Goal: Task Accomplishment & Management: Complete application form

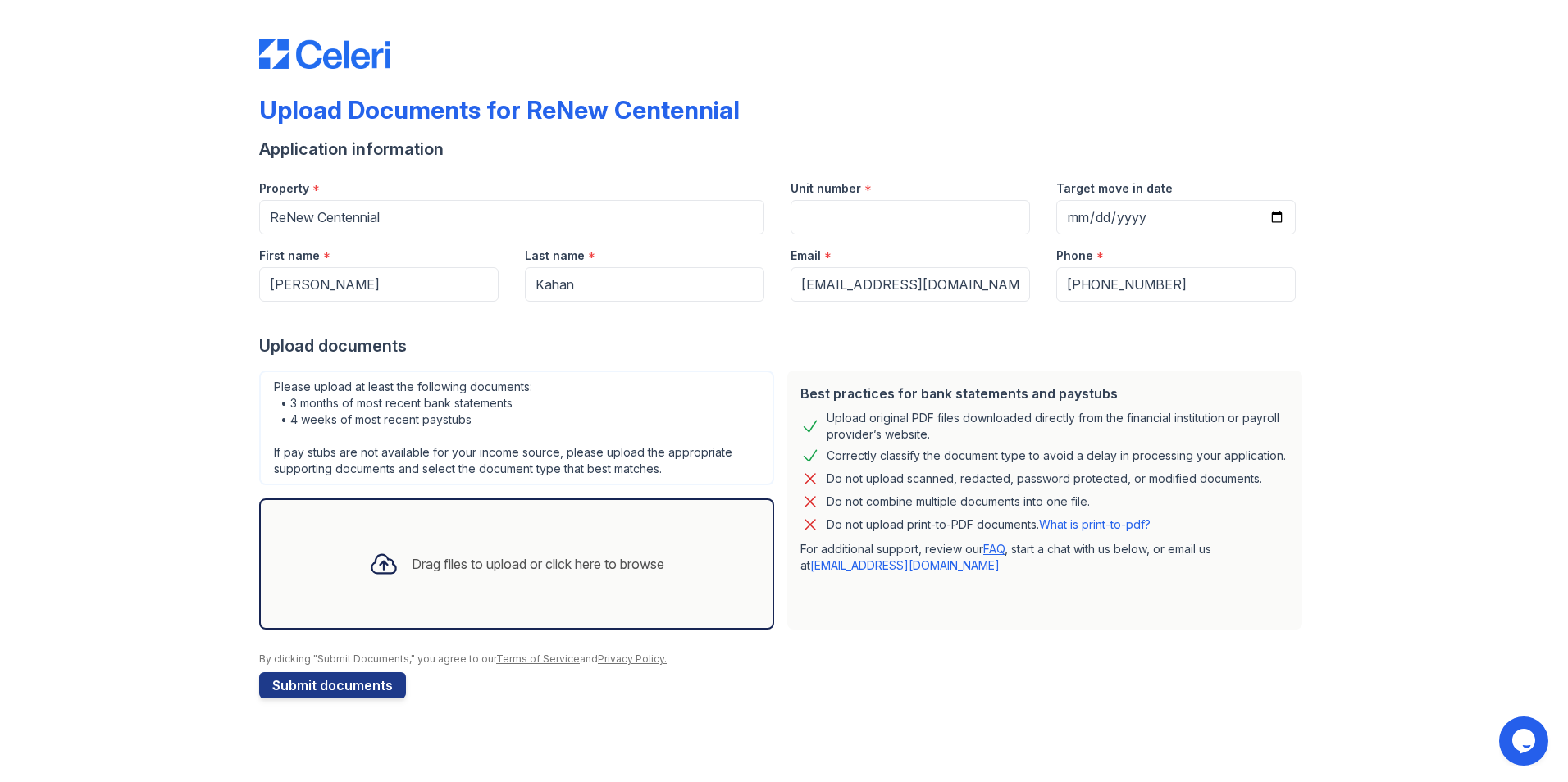
click at [632, 575] on div "Drag files to upload or click here to browse" at bounding box center [516, 564] width 321 height 56
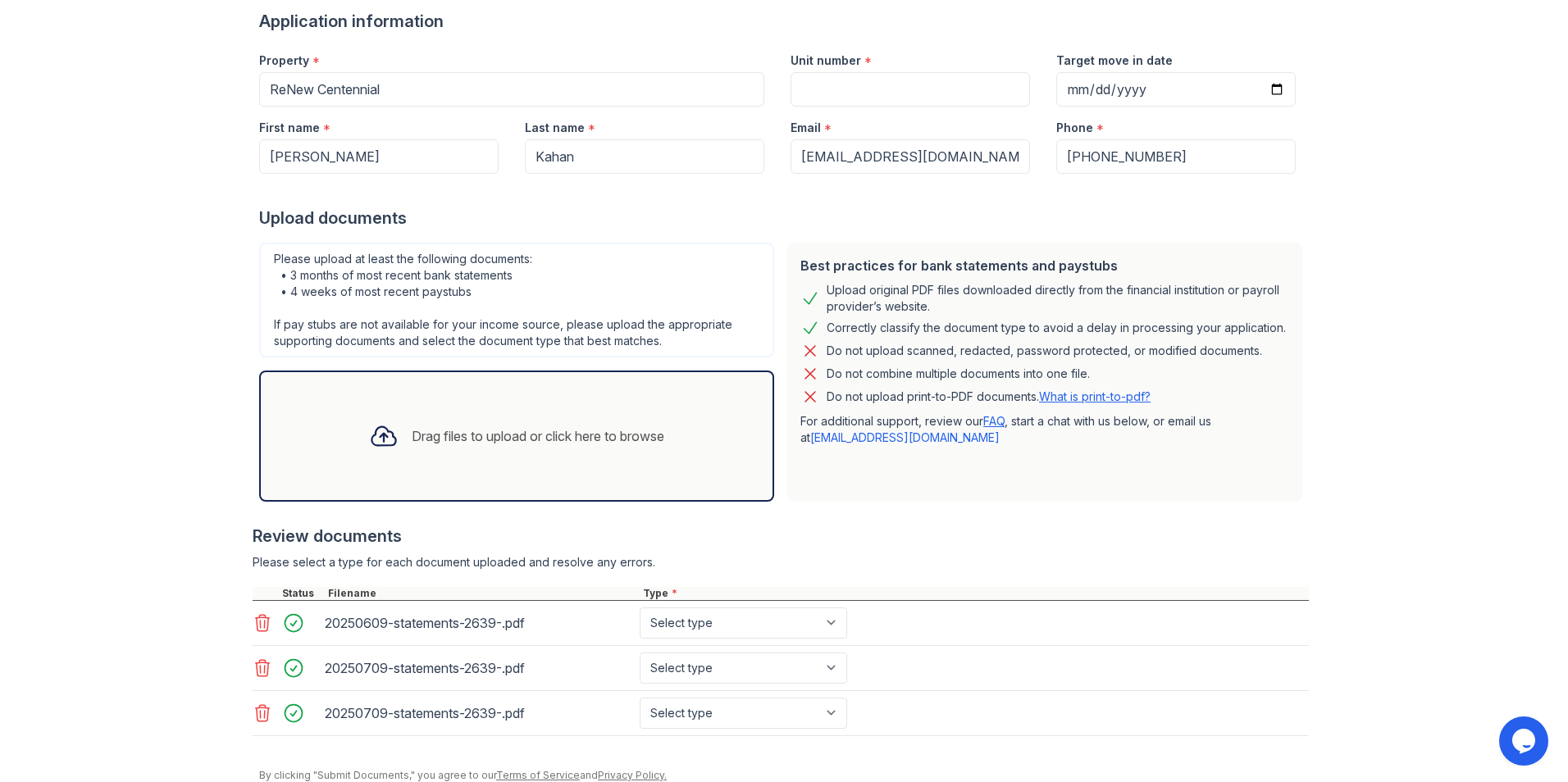
scroll to position [134, 0]
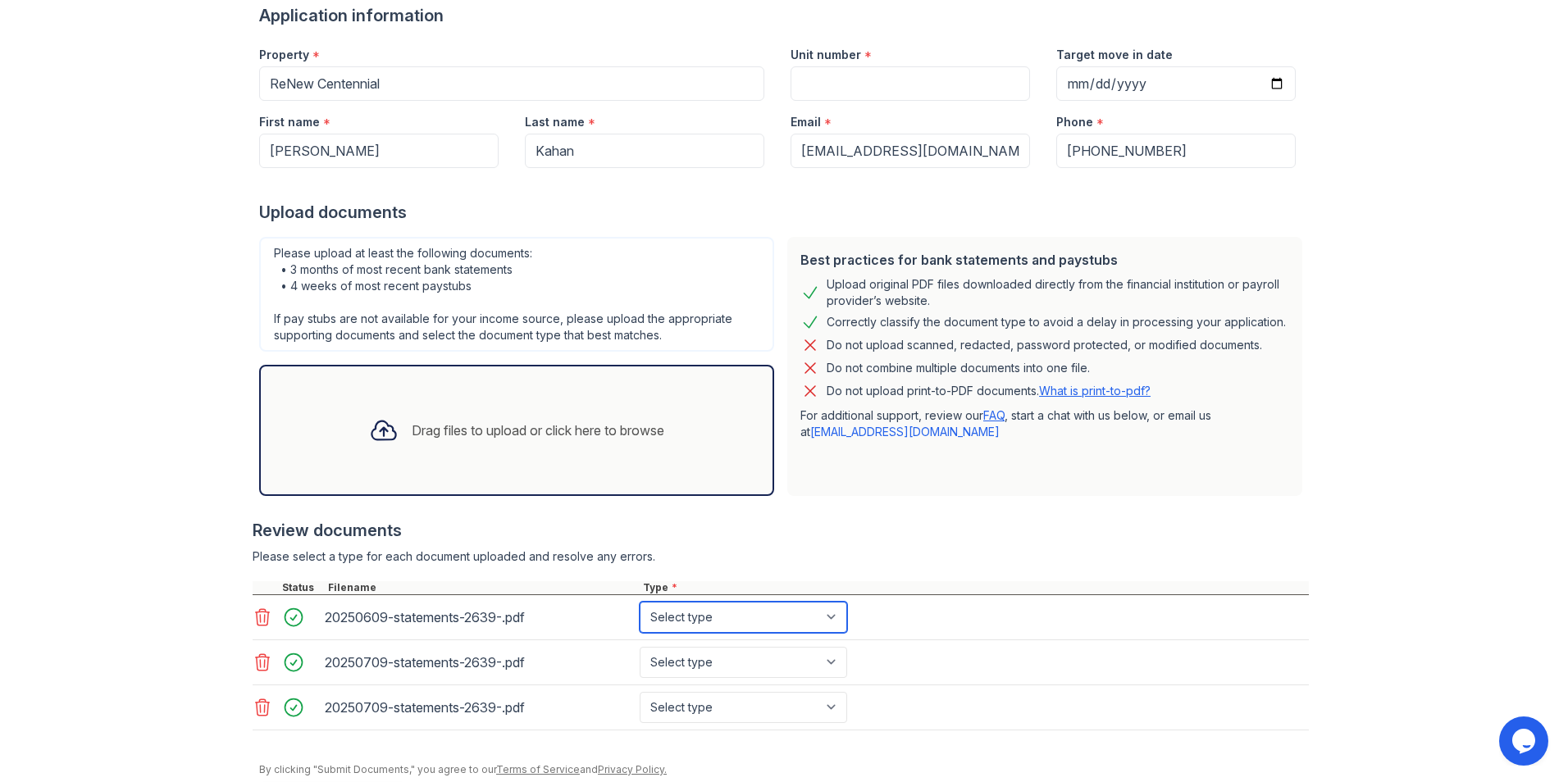
click at [834, 621] on select "Select type Paystub Bank Statement Offer Letter Tax Documents Benefit Award Let…" at bounding box center [744, 617] width 208 height 31
select select "bank_statement"
click at [640, 602] on select "Select type Paystub Bank Statement Offer Letter Tax Documents Benefit Award Let…" at bounding box center [744, 617] width 208 height 31
click at [830, 658] on select "Select type Paystub Bank Statement Offer Letter Tax Documents Benefit Award Let…" at bounding box center [744, 662] width 208 height 31
select select "bank_statement"
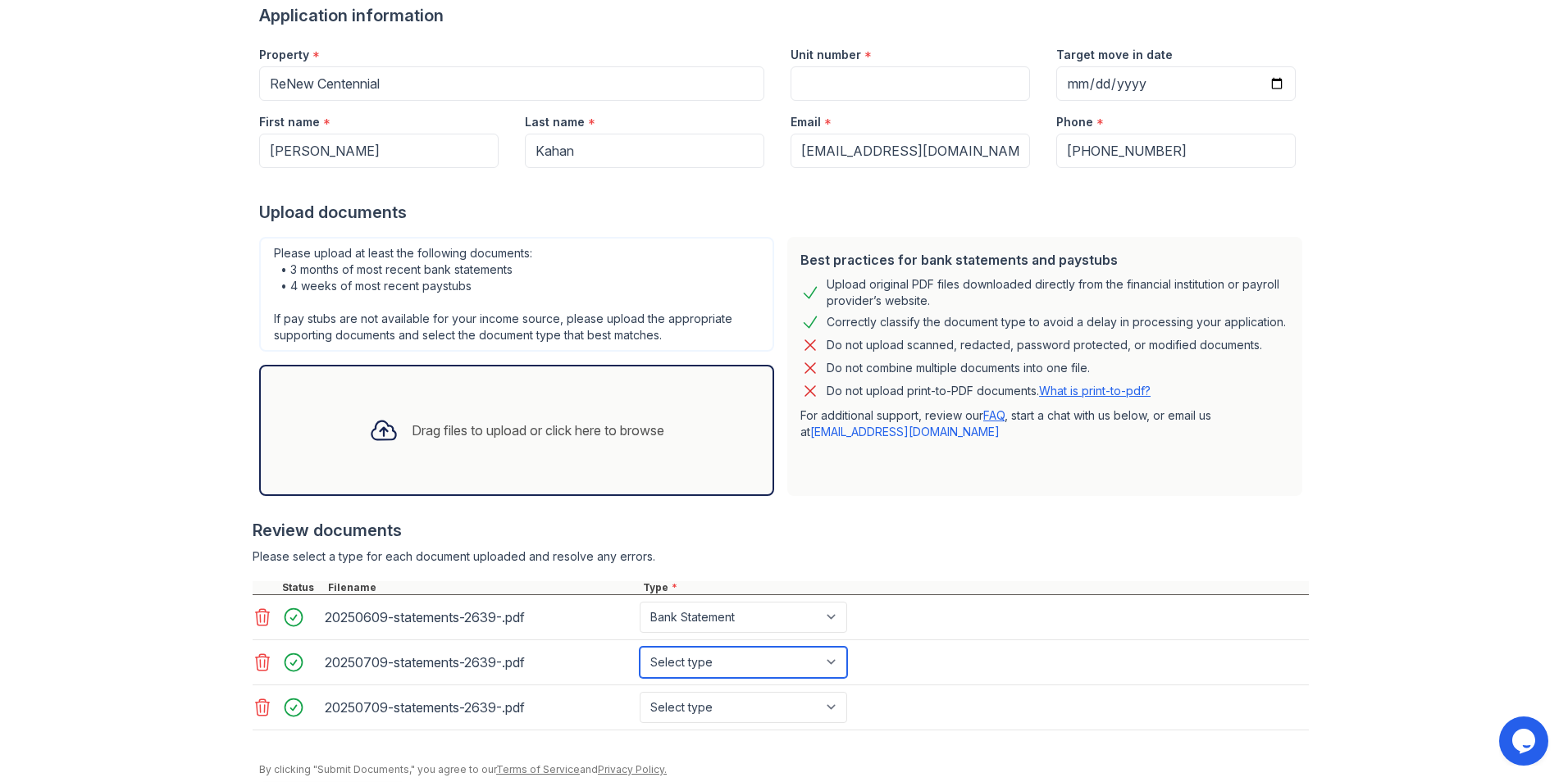
click at [640, 647] on select "Select type Paystub Bank Statement Offer Letter Tax Documents Benefit Award Let…" at bounding box center [744, 662] width 208 height 31
click at [832, 705] on select "Select type Paystub Bank Statement Offer Letter Tax Documents Benefit Award Let…" at bounding box center [744, 707] width 208 height 31
select select "bank_statement"
click at [640, 692] on select "Select type Paystub Bank Statement Offer Letter Tax Documents Benefit Award Let…" at bounding box center [744, 707] width 208 height 31
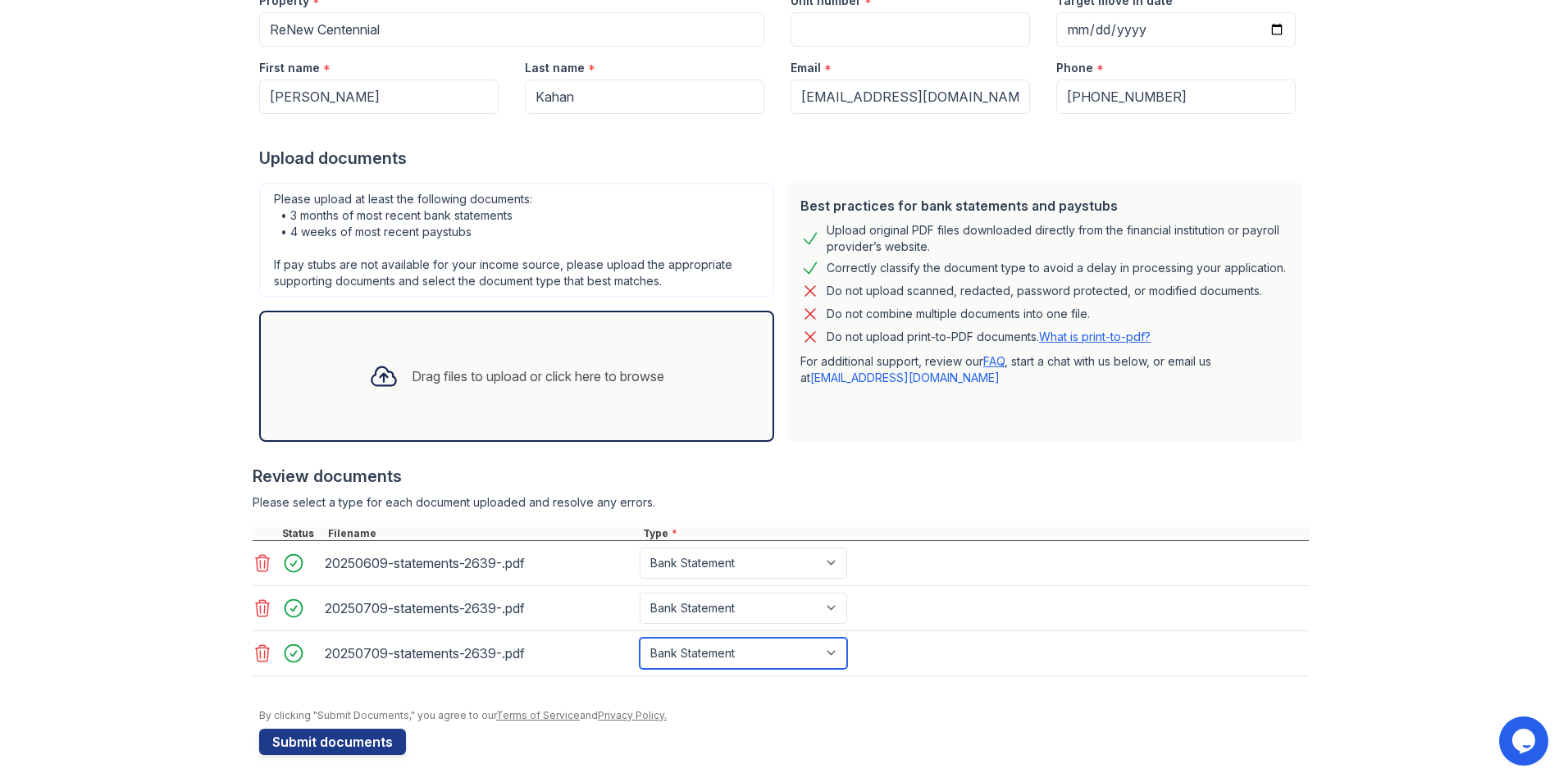
scroll to position [192, 0]
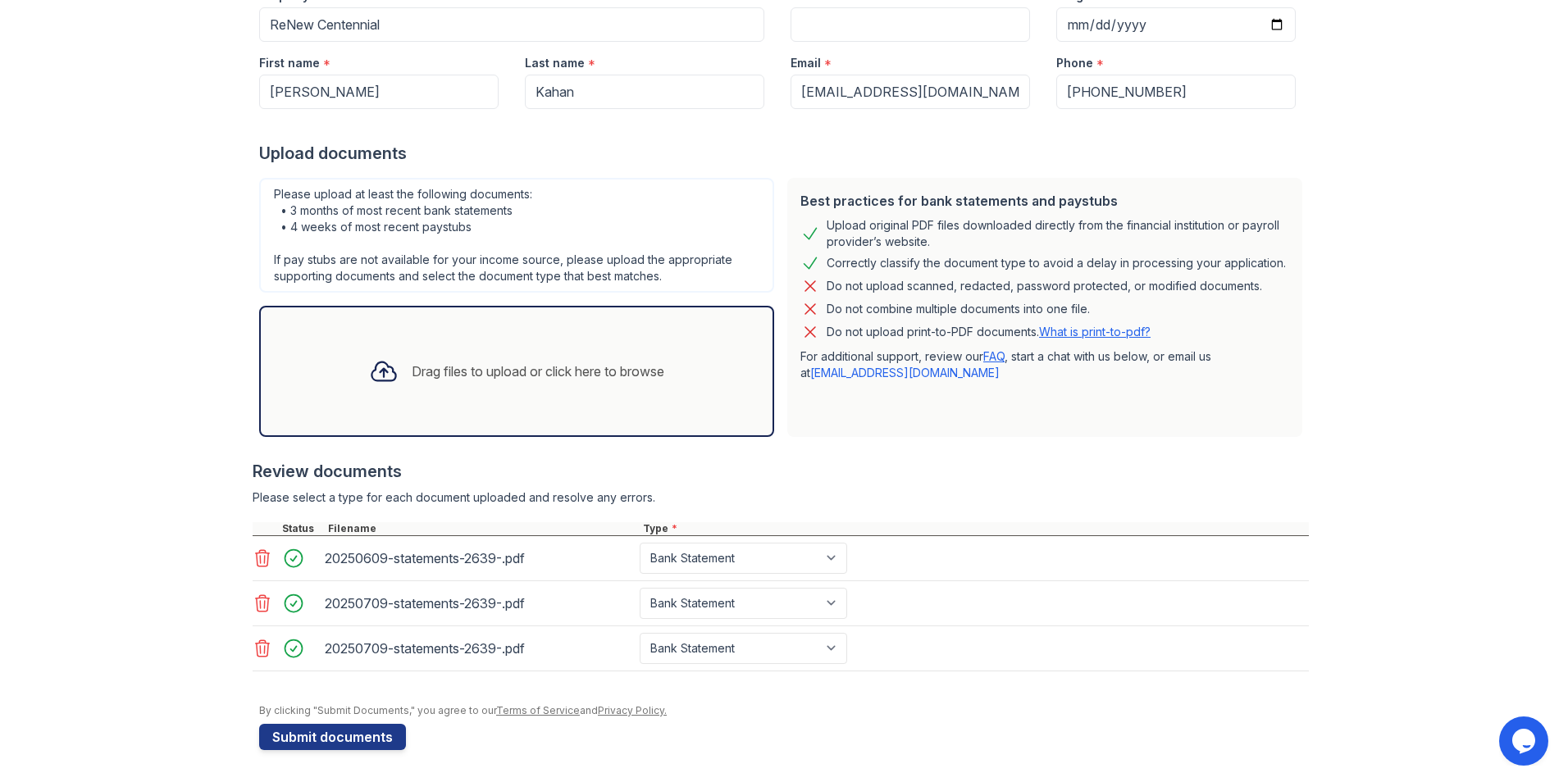
click at [1502, 42] on div "Upload Documents for ReNew Centennial Application information Property * ReNew …" at bounding box center [784, 295] width 1516 height 976
click at [1501, 229] on div "Upload Documents for ReNew Centennial Application information Property * ReNew …" at bounding box center [784, 295] width 1516 height 976
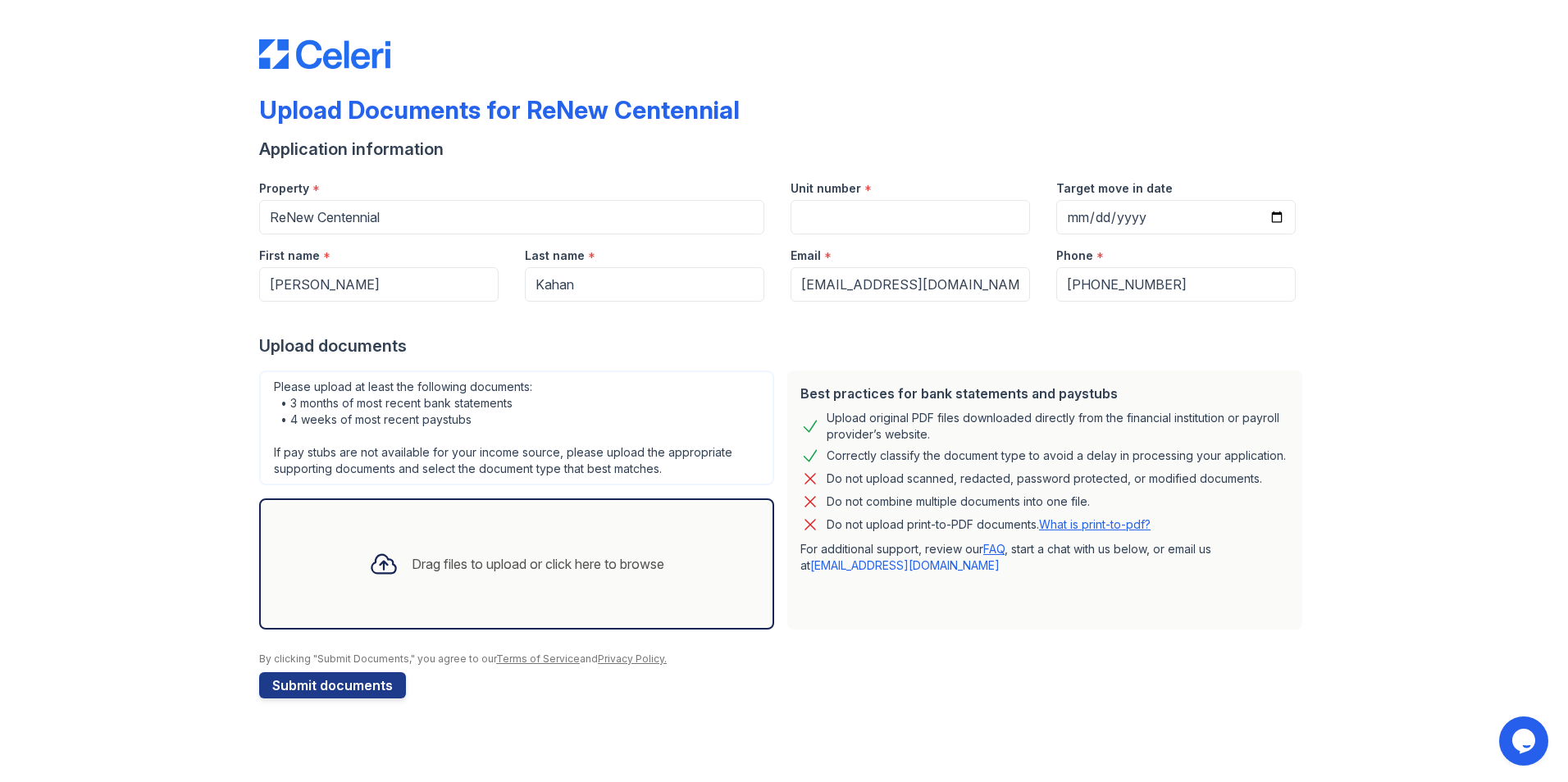
click at [1503, 35] on div "Upload Documents for ReNew Centennial Application information Property * ReNew …" at bounding box center [784, 365] width 1516 height 731
click at [1171, 217] on input "Target move in date" at bounding box center [1176, 217] width 239 height 34
click at [1101, 214] on input "Target move in date" at bounding box center [1176, 217] width 239 height 34
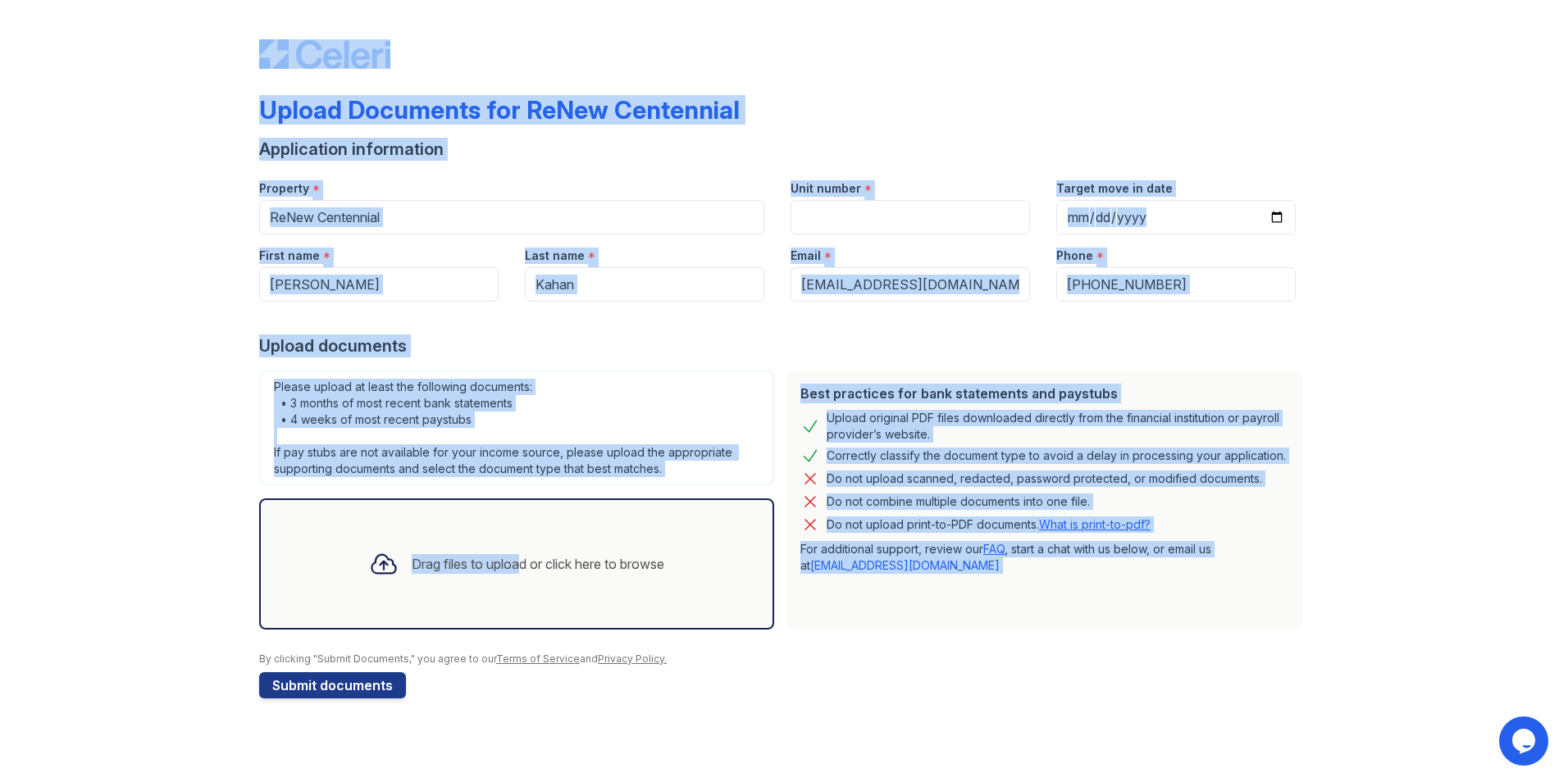
drag, startPoint x: 509, startPoint y: 565, endPoint x: 302, endPoint y: -32, distance: 631.9
click at [302, 0] on html "Upload Documents for ReNew Centennial Application information Property * ReNew …" at bounding box center [784, 391] width 1568 height 782
